Goal: Check status: Check status

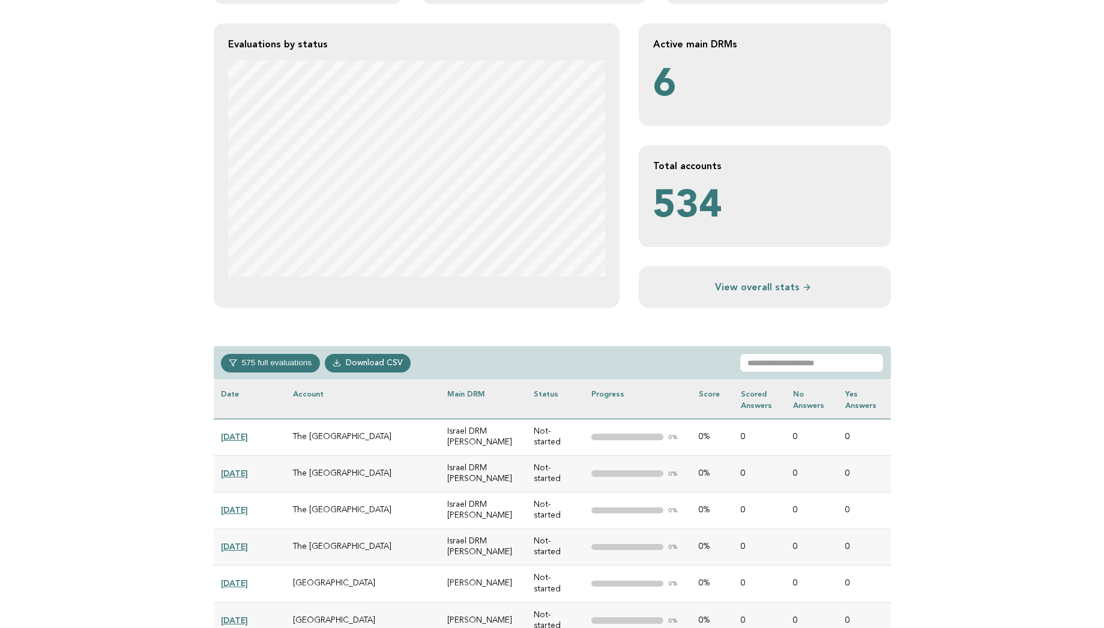
scroll to position [240, 0]
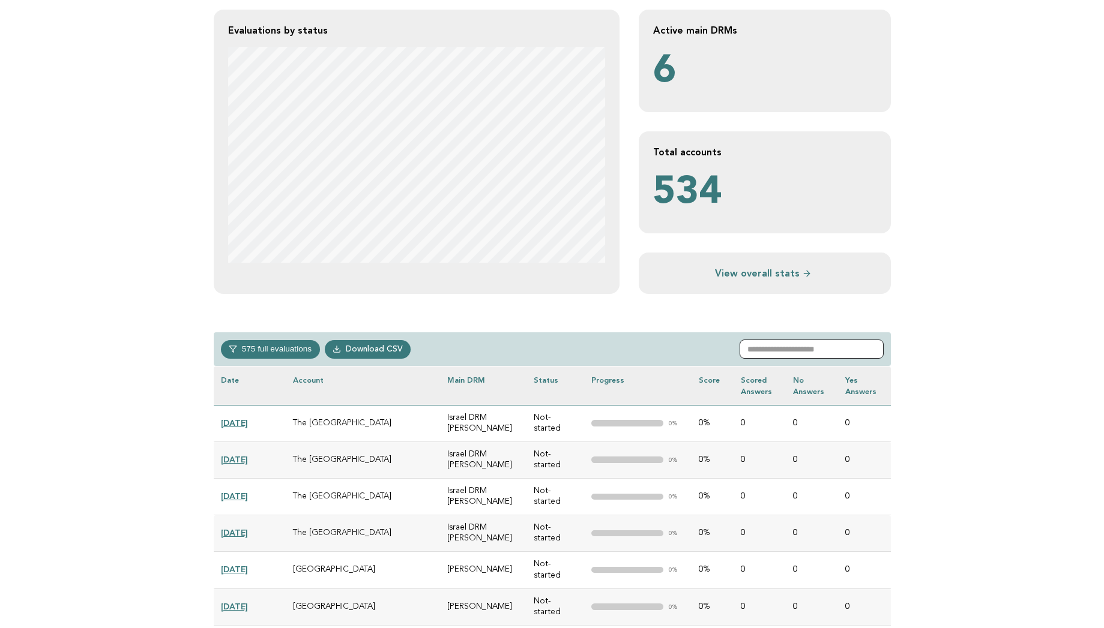
click at [776, 349] on input "text" at bounding box center [811, 349] width 144 height 19
type input "*****"
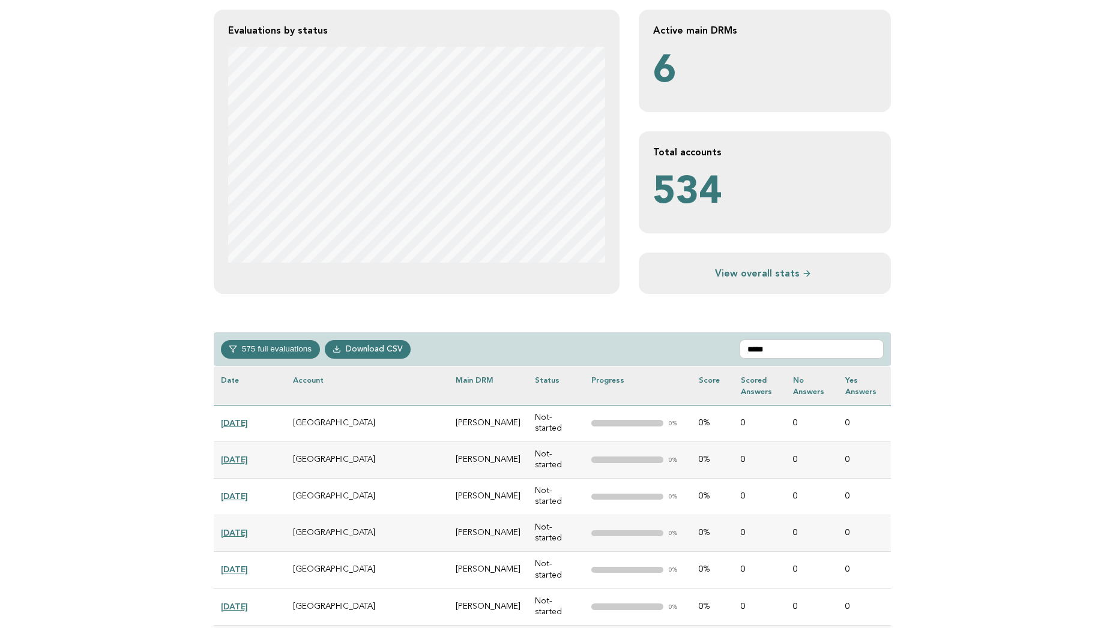
click at [584, 479] on td ""> 0%" at bounding box center [637, 497] width 107 height 37
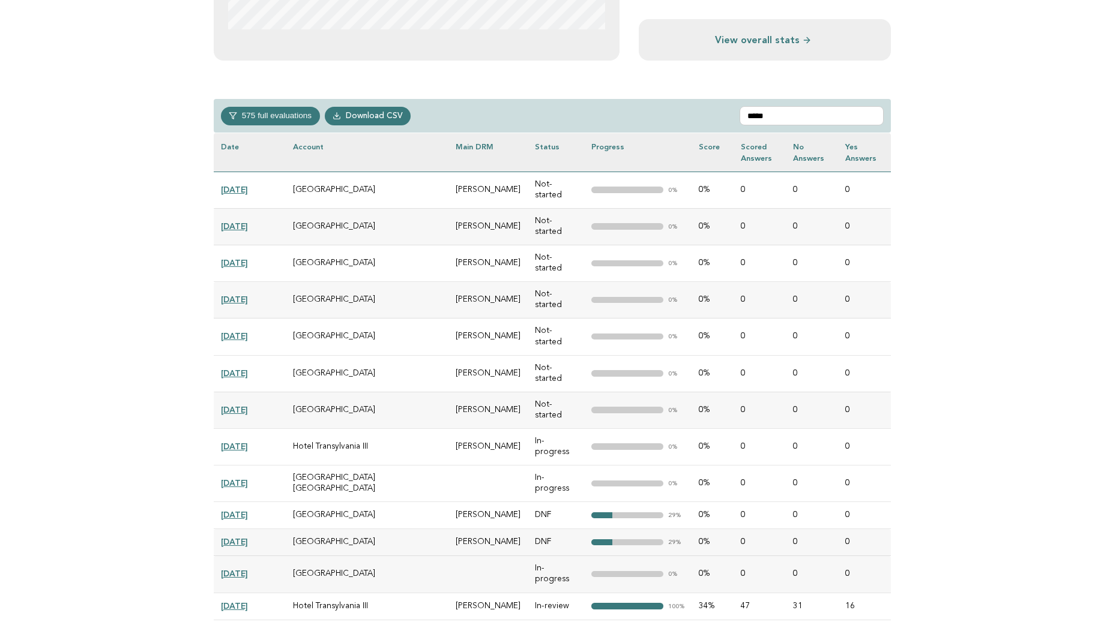
scroll to position [480, 0]
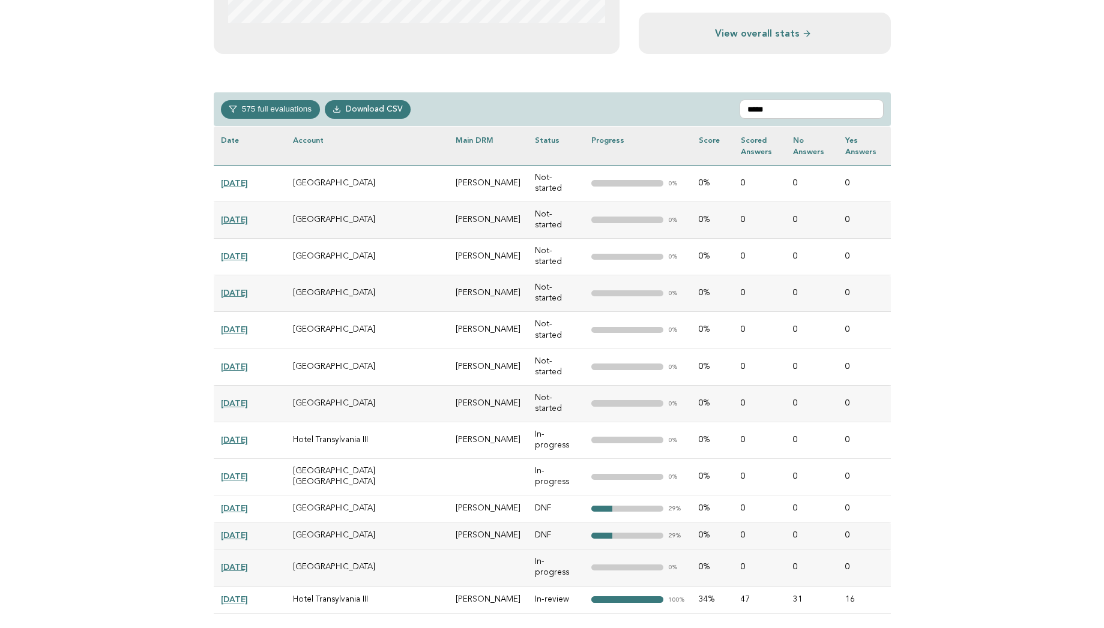
click at [248, 595] on link "[DATE]" at bounding box center [234, 600] width 27 height 10
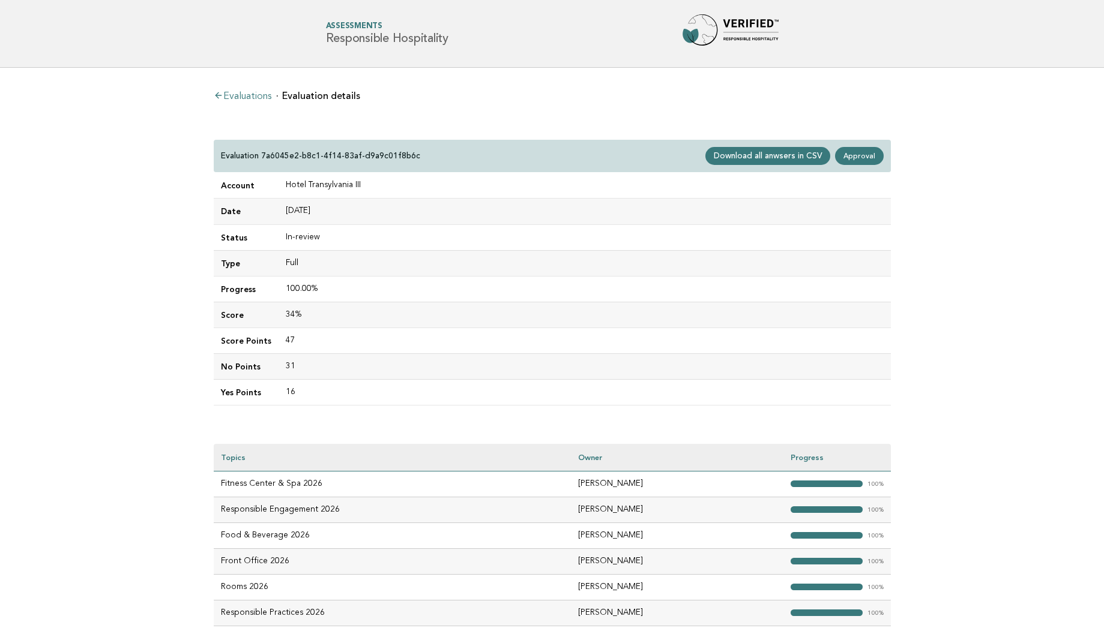
click at [149, 400] on main "Evaluations Evaluation details Evaluation 7a6045e2-b8c1-4f14-83af-d9a9c01f8b6c …" at bounding box center [552, 358] width 1104 height 580
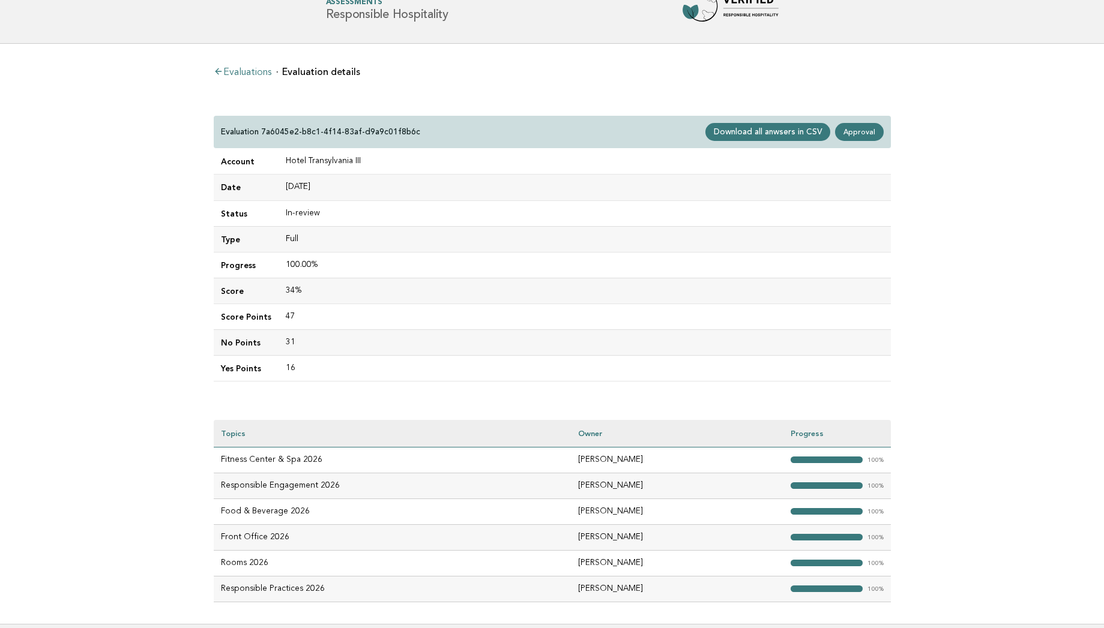
scroll to position [96, 0]
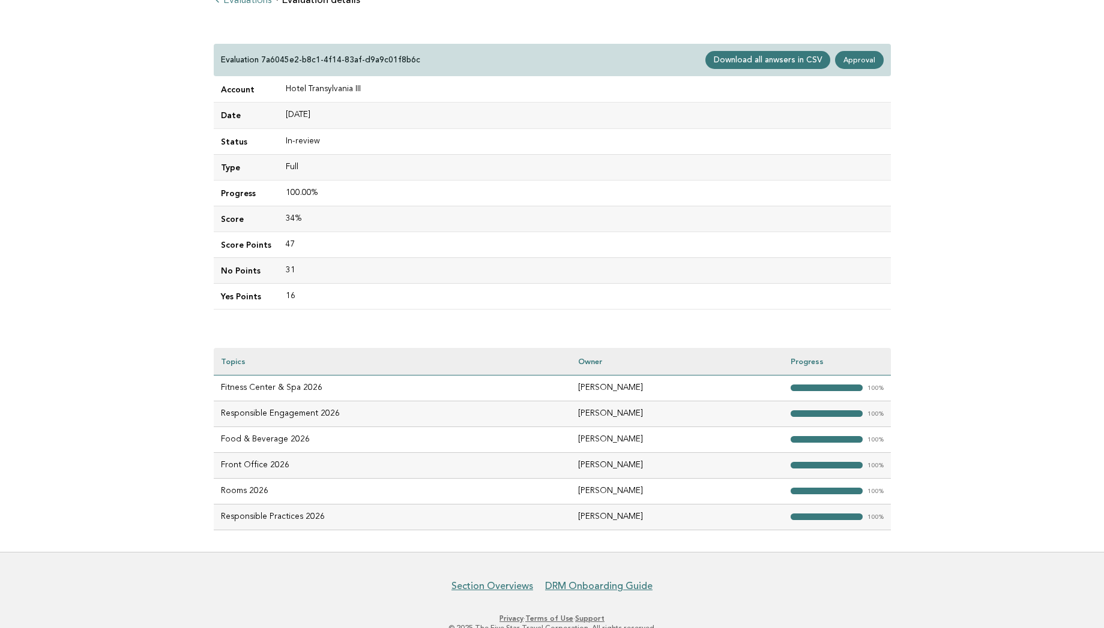
click at [574, 38] on div "Evaluations Evaluation details Evaluation 7a6045e2-b8c1-4f14-83af-d9a9c01f8b6c …" at bounding box center [552, 262] width 696 height 580
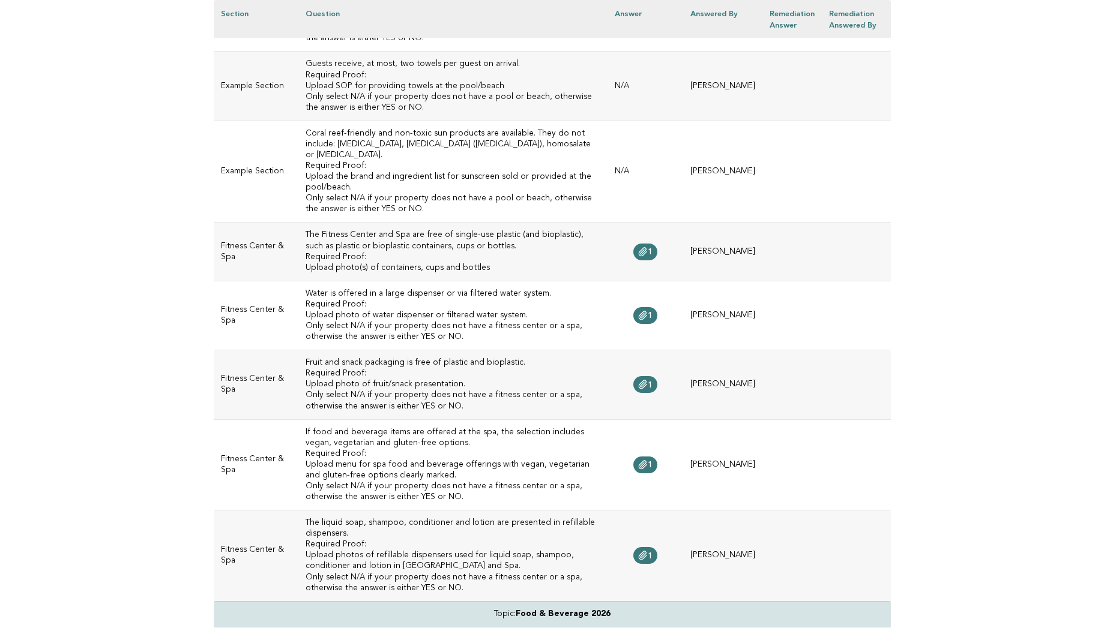
scroll to position [624, 0]
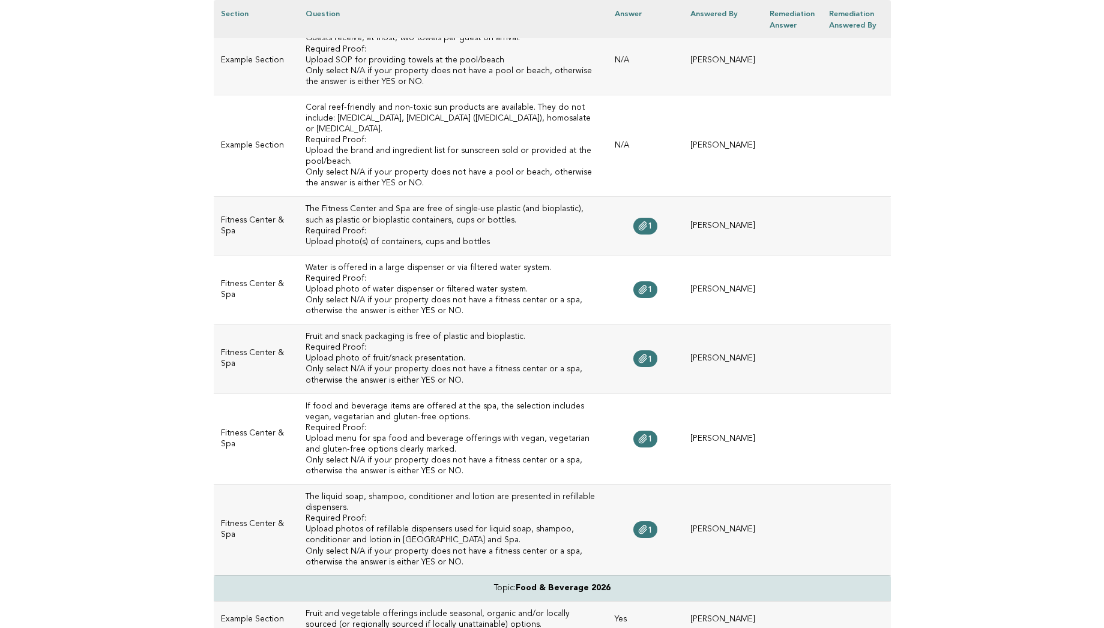
click at [443, 263] on h3 "Water is offered in a large dispenser or via filtered water system." at bounding box center [452, 268] width 295 height 11
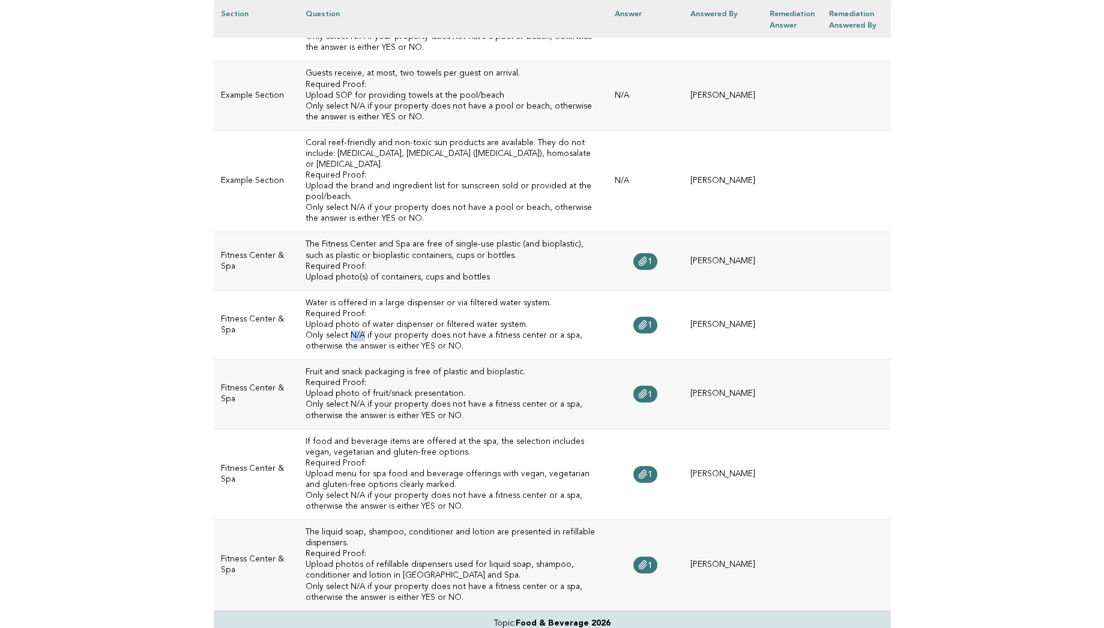
scroll to position [39, 0]
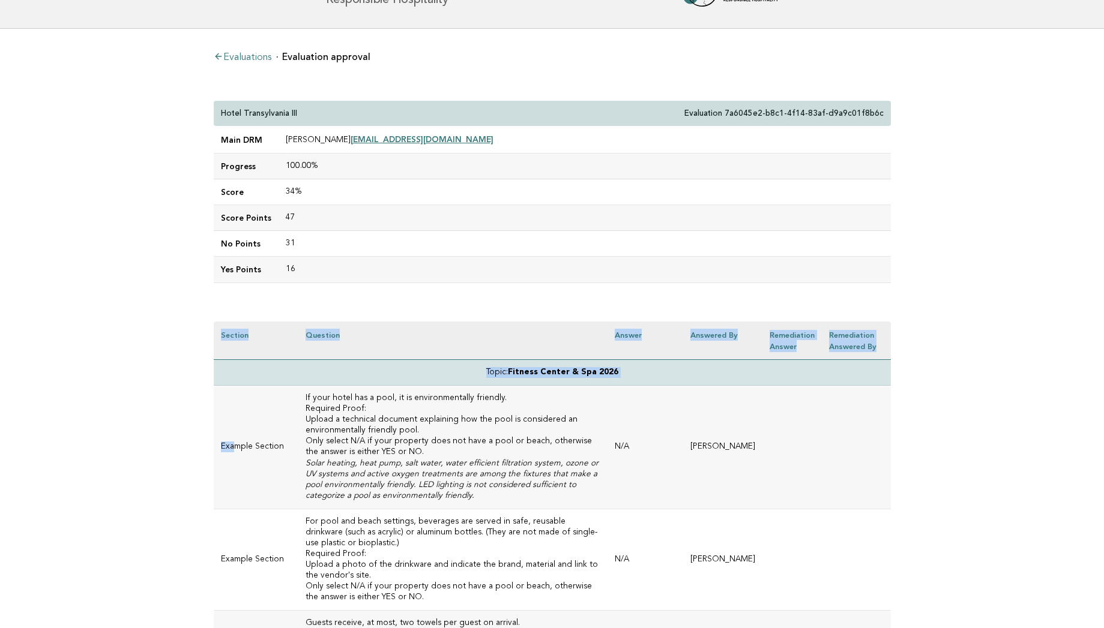
drag, startPoint x: 204, startPoint y: 334, endPoint x: 235, endPoint y: 451, distance: 120.9
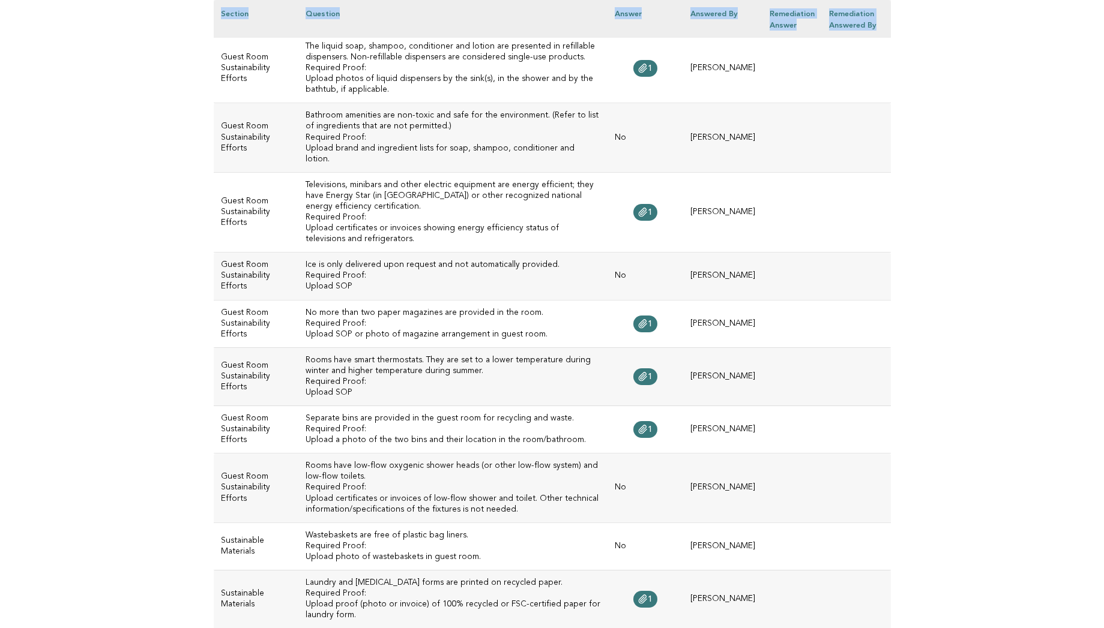
scroll to position [6504, 0]
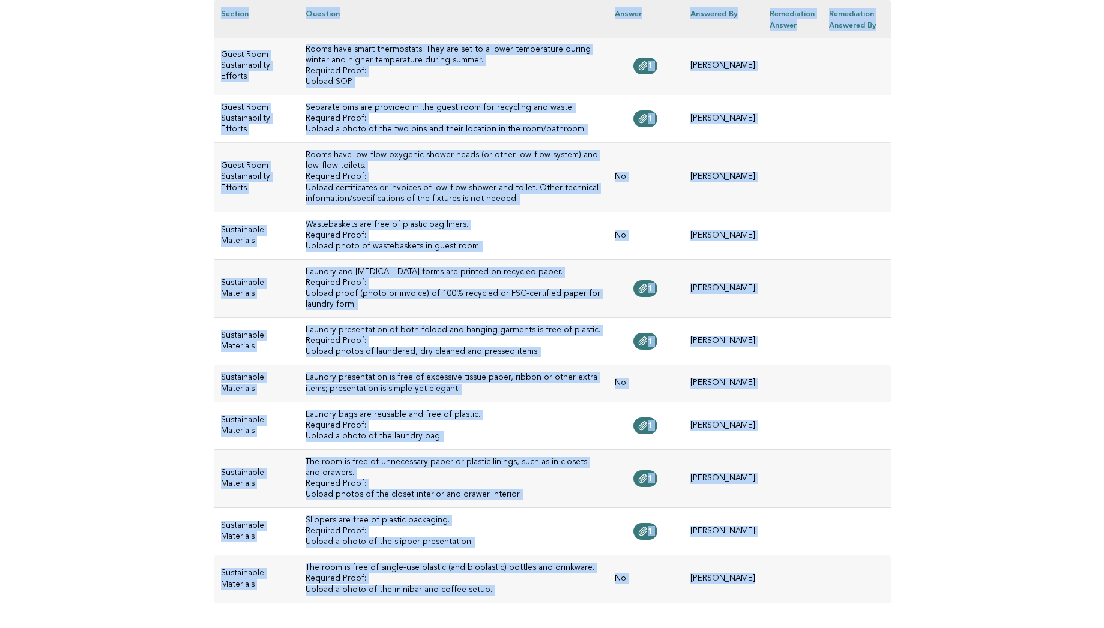
click at [767, 556] on td at bounding box center [791, 579] width 59 height 47
copy div "Section Question Answer Answered by Remediation Answer Remediation Answered by …"
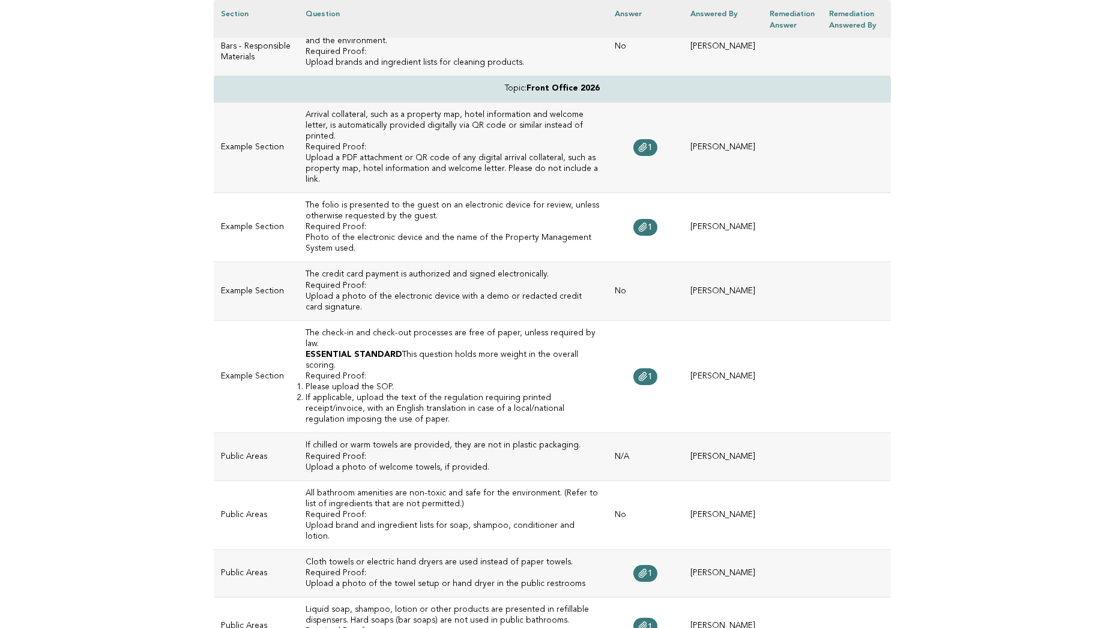
scroll to position [2699, 0]
